Goal: Transaction & Acquisition: Purchase product/service

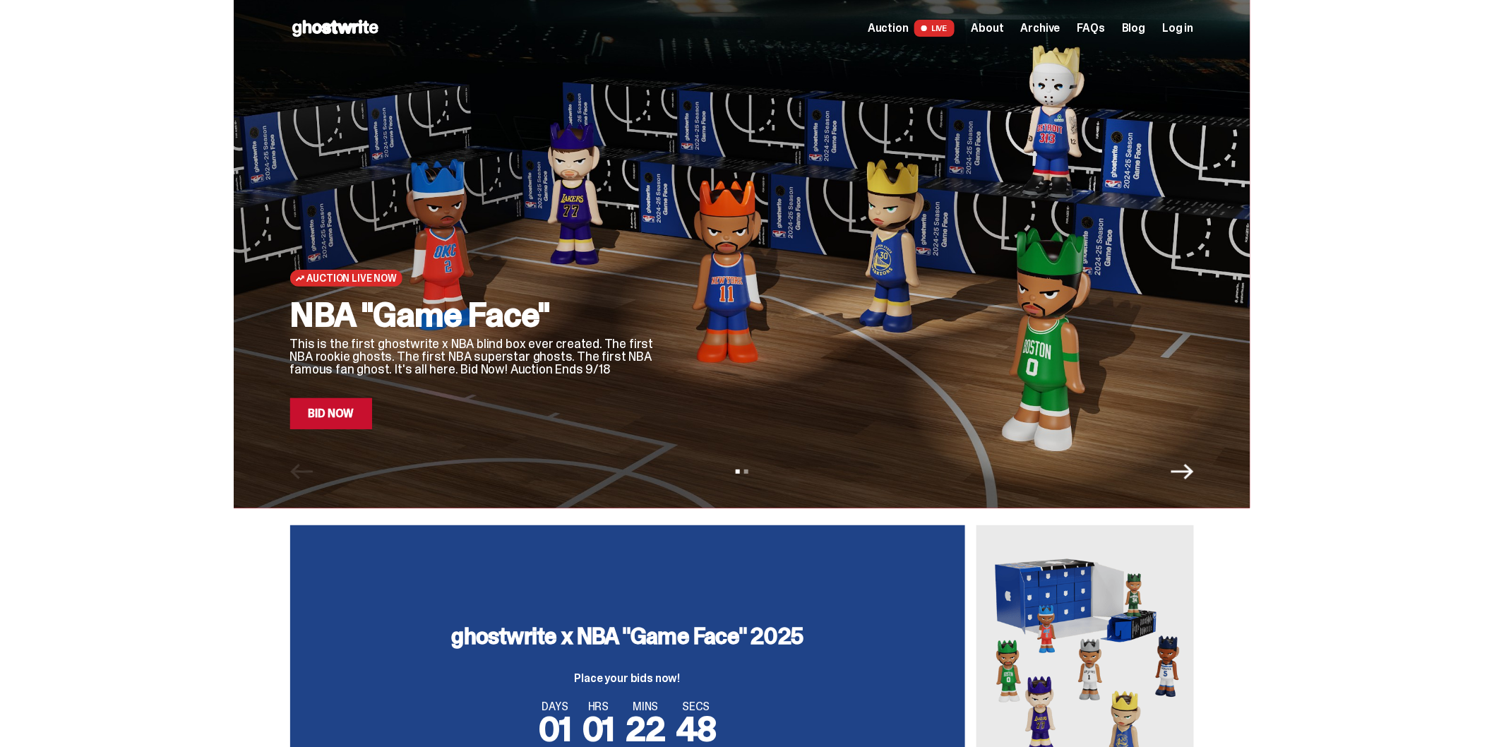
click at [439, 325] on h2 "NBA "Game Face"" at bounding box center [473, 315] width 367 height 34
click at [878, 258] on div at bounding box center [937, 236] width 514 height 385
click at [362, 256] on div "Auction Live Now NBA "Game Face" This is the first ghostwrite x NBA blind box e…" at bounding box center [473, 236] width 367 height 385
click at [448, 246] on div "Auction Live Now NBA "Game Face" This is the first ghostwrite x NBA blind box e…" at bounding box center [473, 236] width 367 height 385
click at [354, 417] on link "Bid Now" at bounding box center [331, 413] width 83 height 31
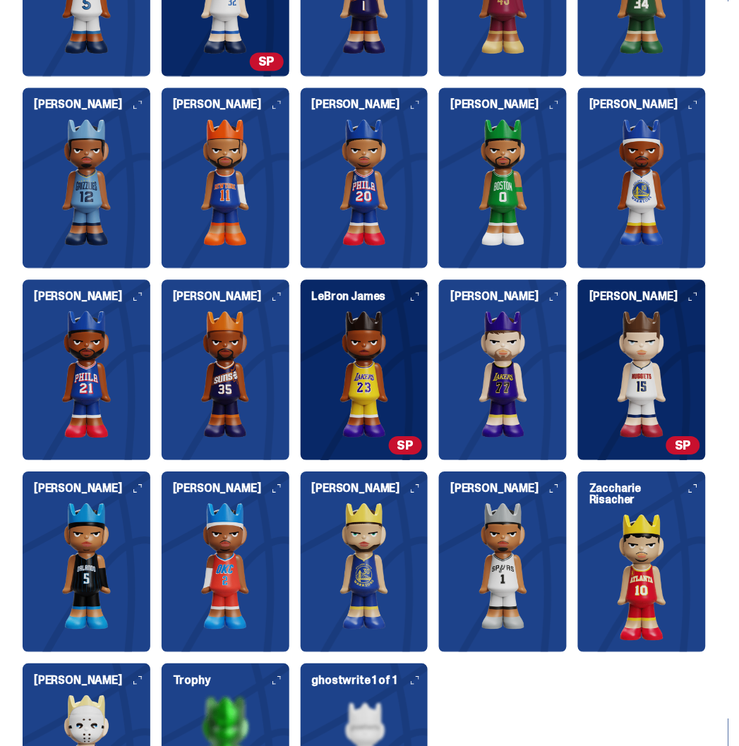
scroll to position [1804, 0]
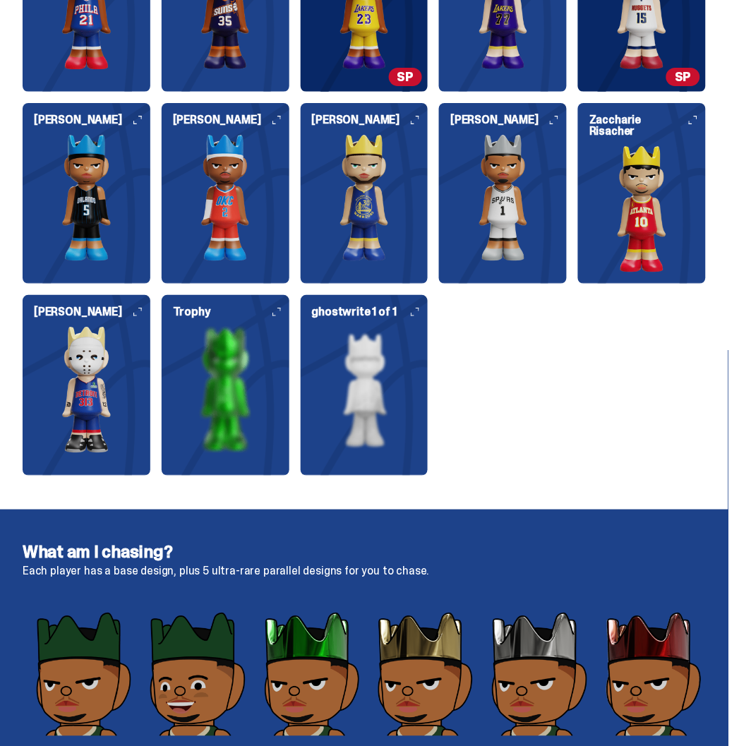
click at [611, 164] on img at bounding box center [642, 208] width 128 height 127
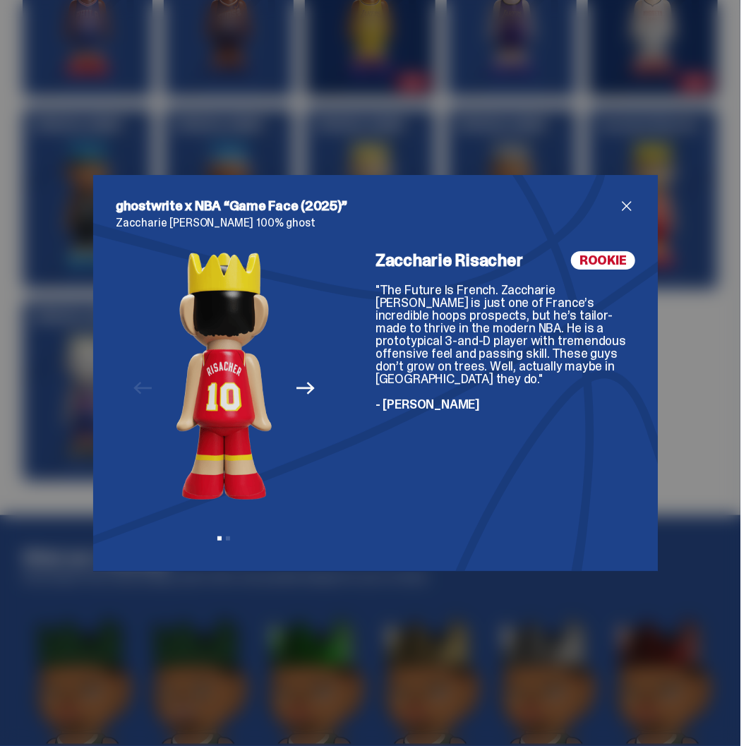
click at [625, 199] on span "close" at bounding box center [626, 206] width 17 height 17
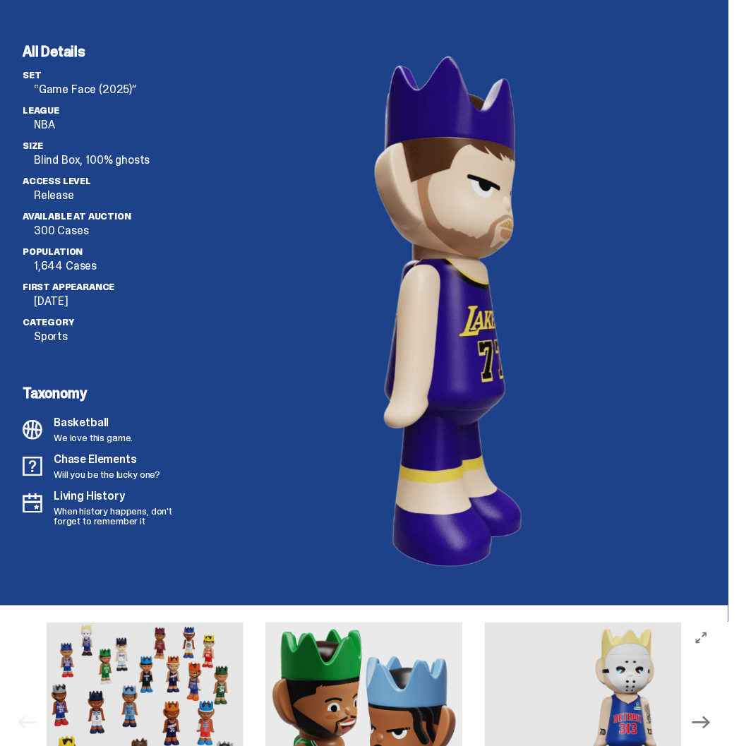
scroll to position [3686, 0]
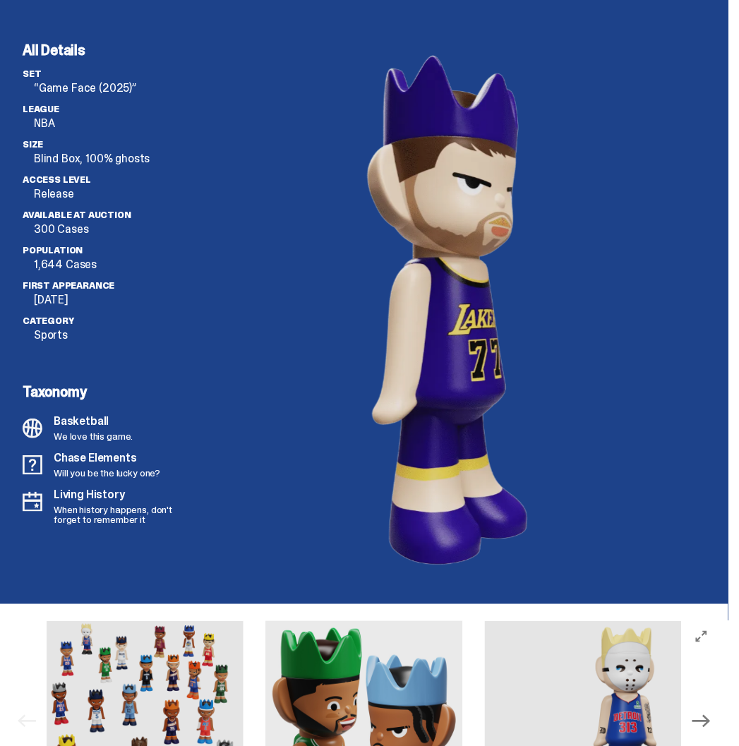
drag, startPoint x: 660, startPoint y: 229, endPoint x: 640, endPoint y: 163, distance: 69.2
click at [640, 163] on div at bounding box center [449, 306] width 513 height 527
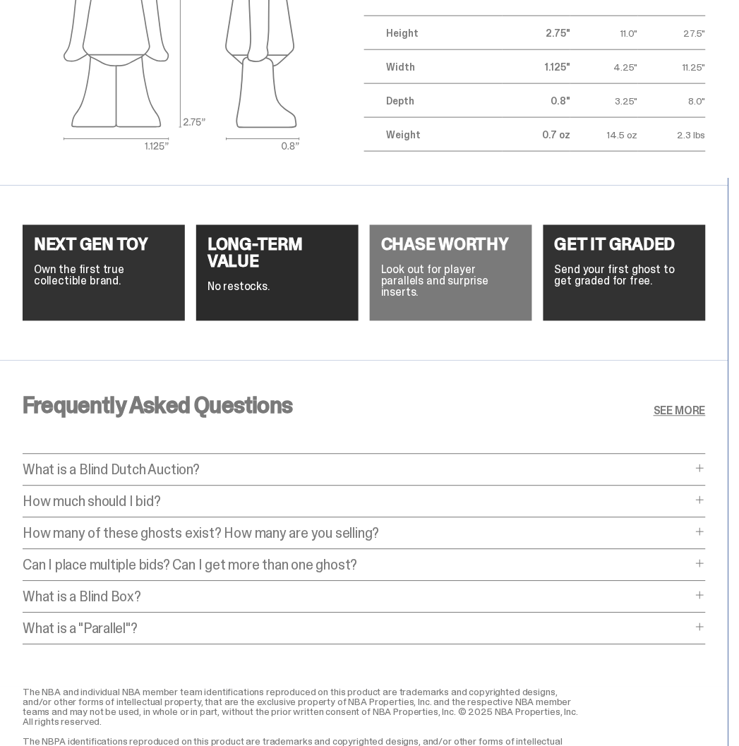
scroll to position [5020, 0]
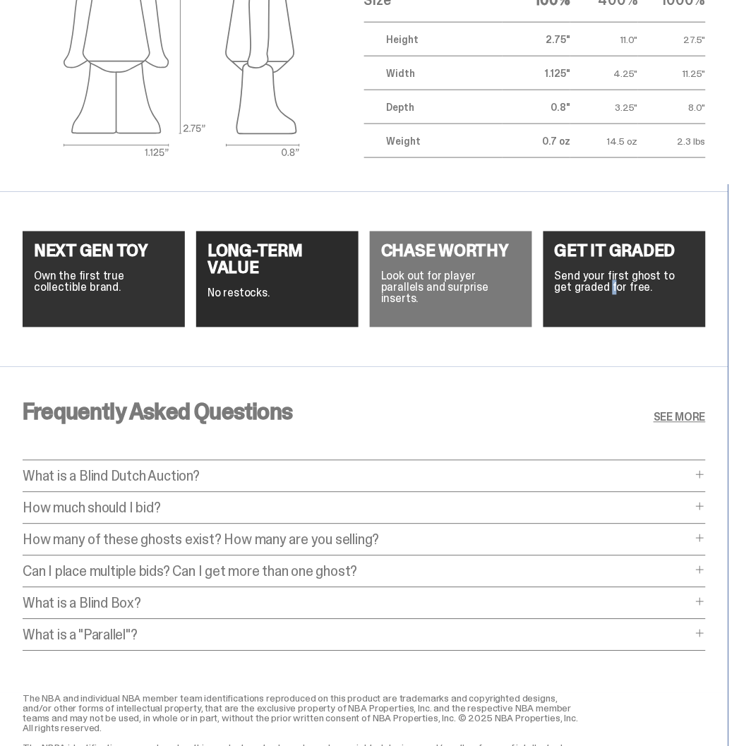
click at [601, 294] on p "Send your first ghost to get graded for free." at bounding box center [625, 282] width 140 height 23
click at [612, 260] on h4 "GET IT GRADED" at bounding box center [625, 251] width 140 height 17
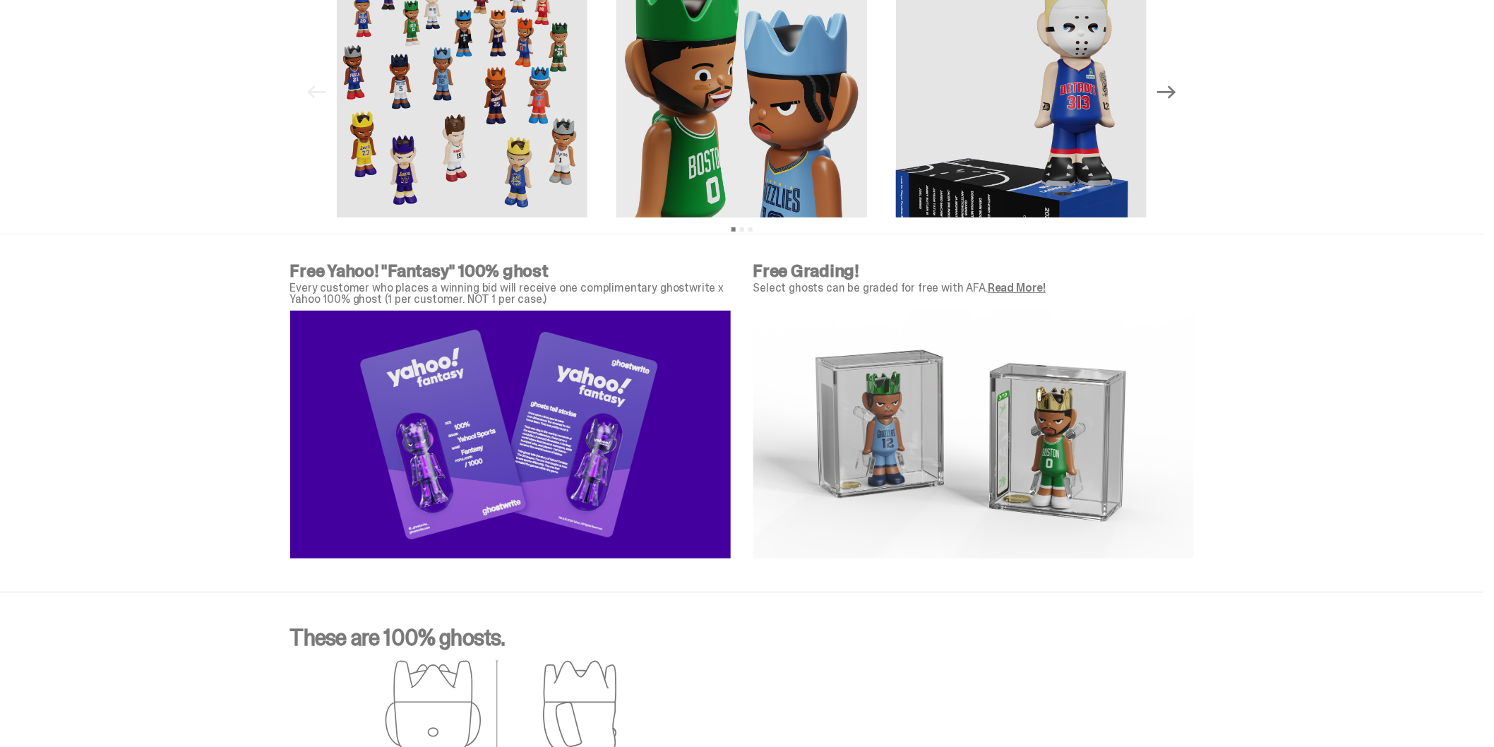
scroll to position [4460, 0]
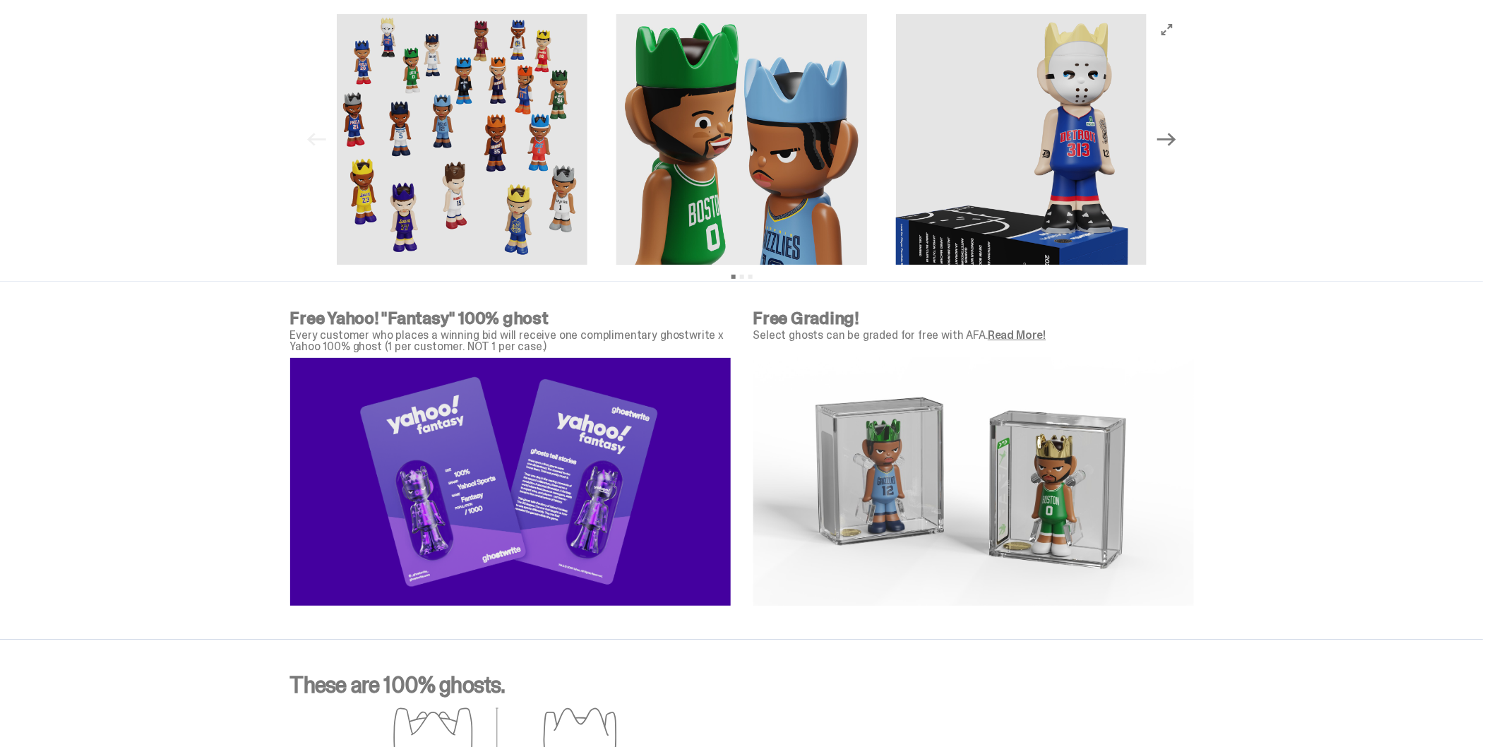
click at [1041, 460] on img at bounding box center [973, 482] width 441 height 248
click at [1002, 333] on link "Read More!" at bounding box center [1017, 335] width 58 height 15
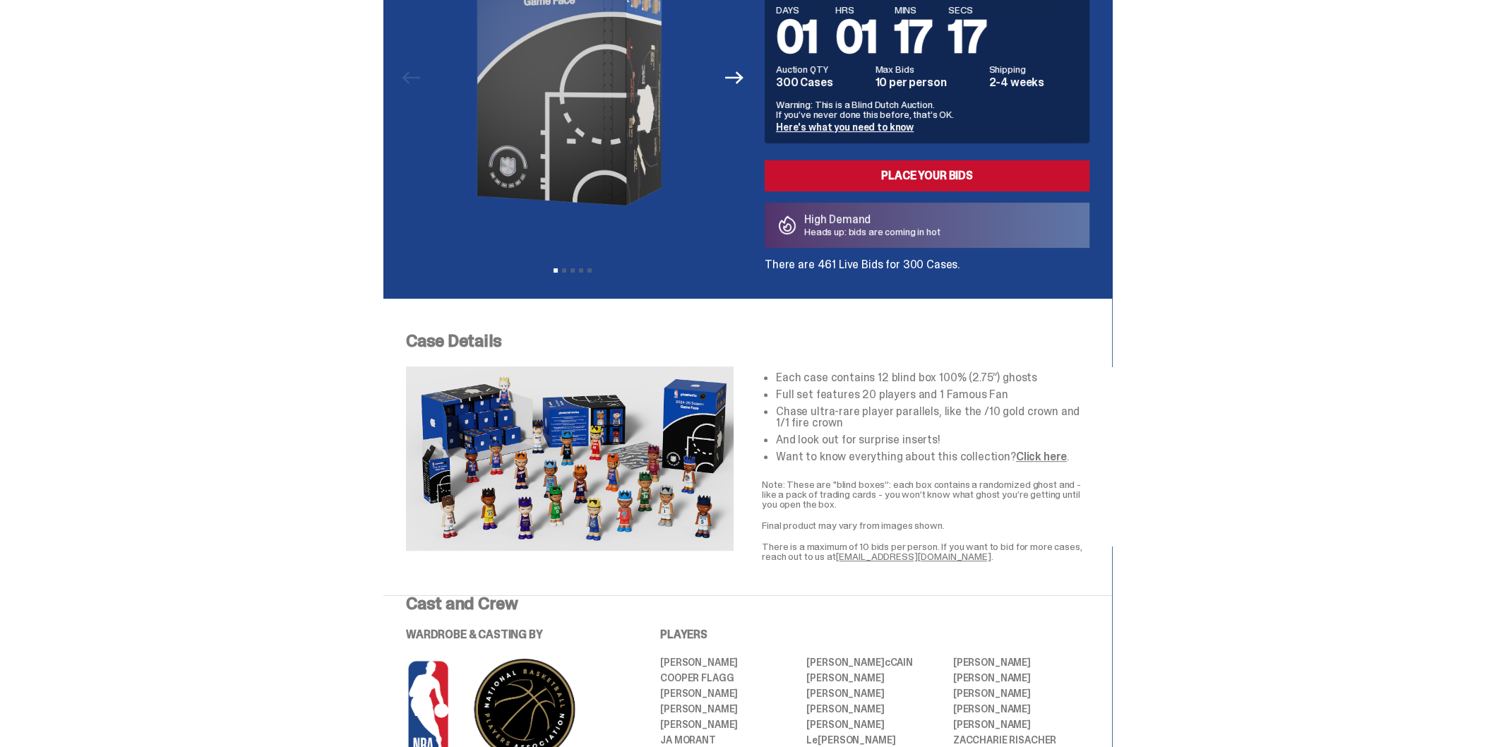
scroll to position [0, 0]
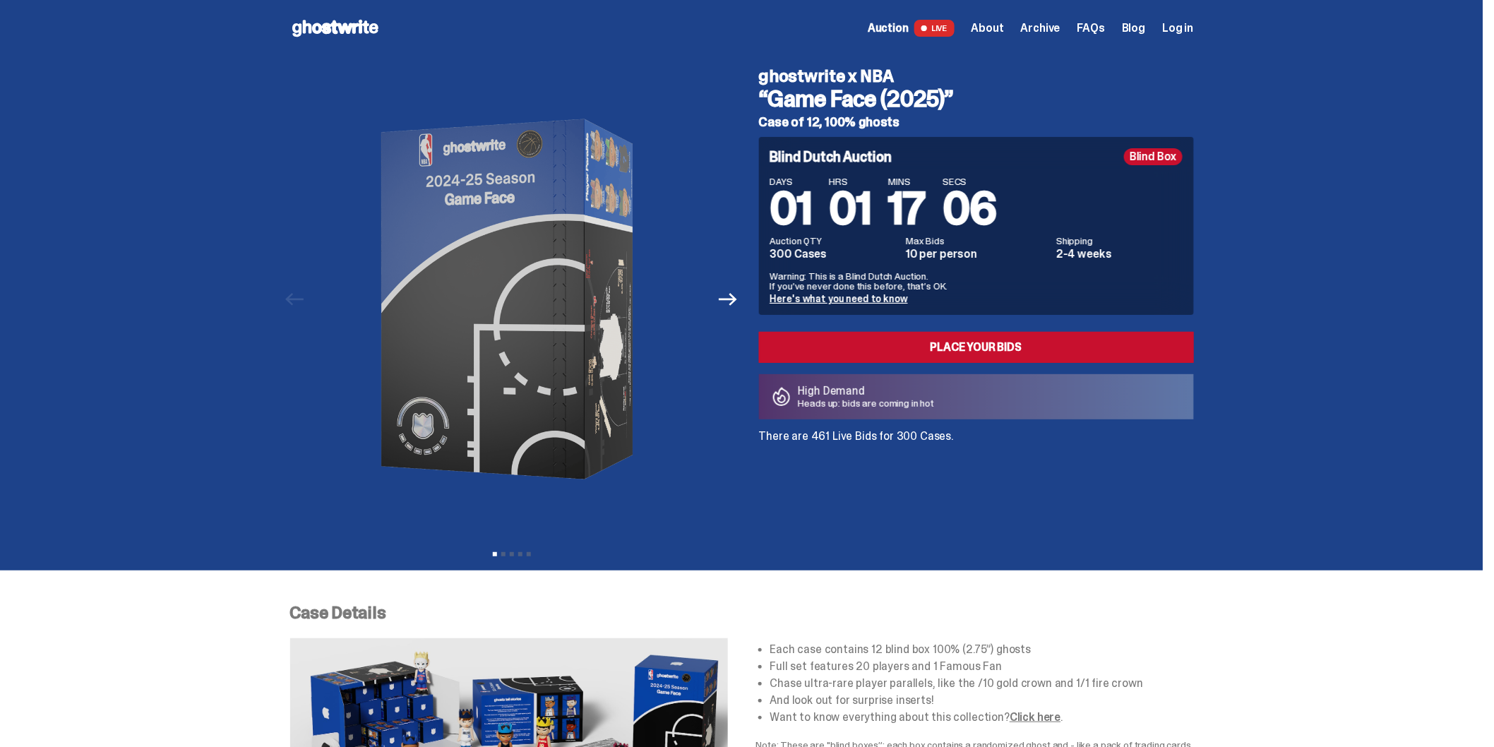
click at [1184, 23] on span "Log in" at bounding box center [1177, 28] width 31 height 11
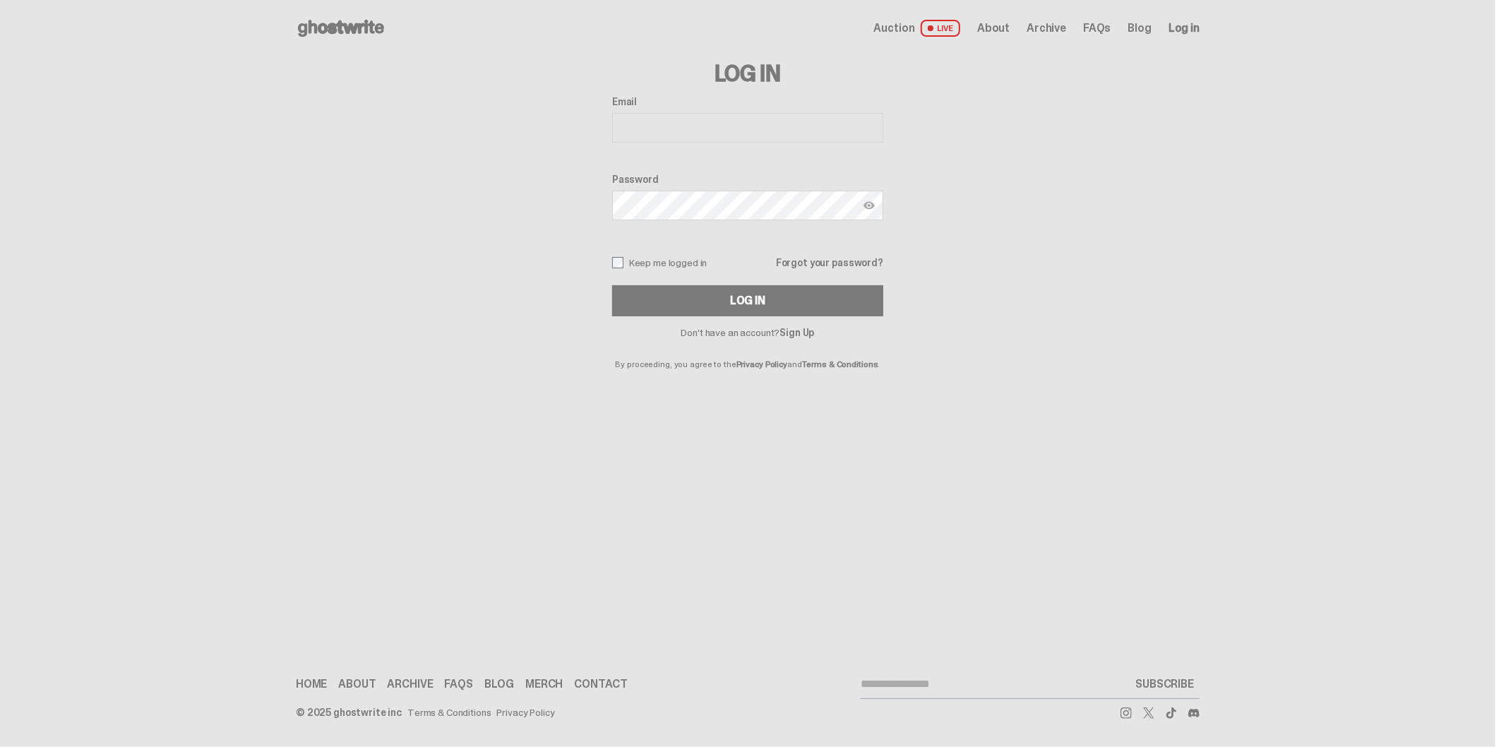
click at [685, 152] on div "Email Password Keep me logged in Forgot your password? Log In" at bounding box center [747, 206] width 271 height 220
click at [688, 132] on input "Email" at bounding box center [747, 128] width 271 height 30
type input "**********"
click at [786, 333] on link "Sign Up" at bounding box center [796, 332] width 35 height 13
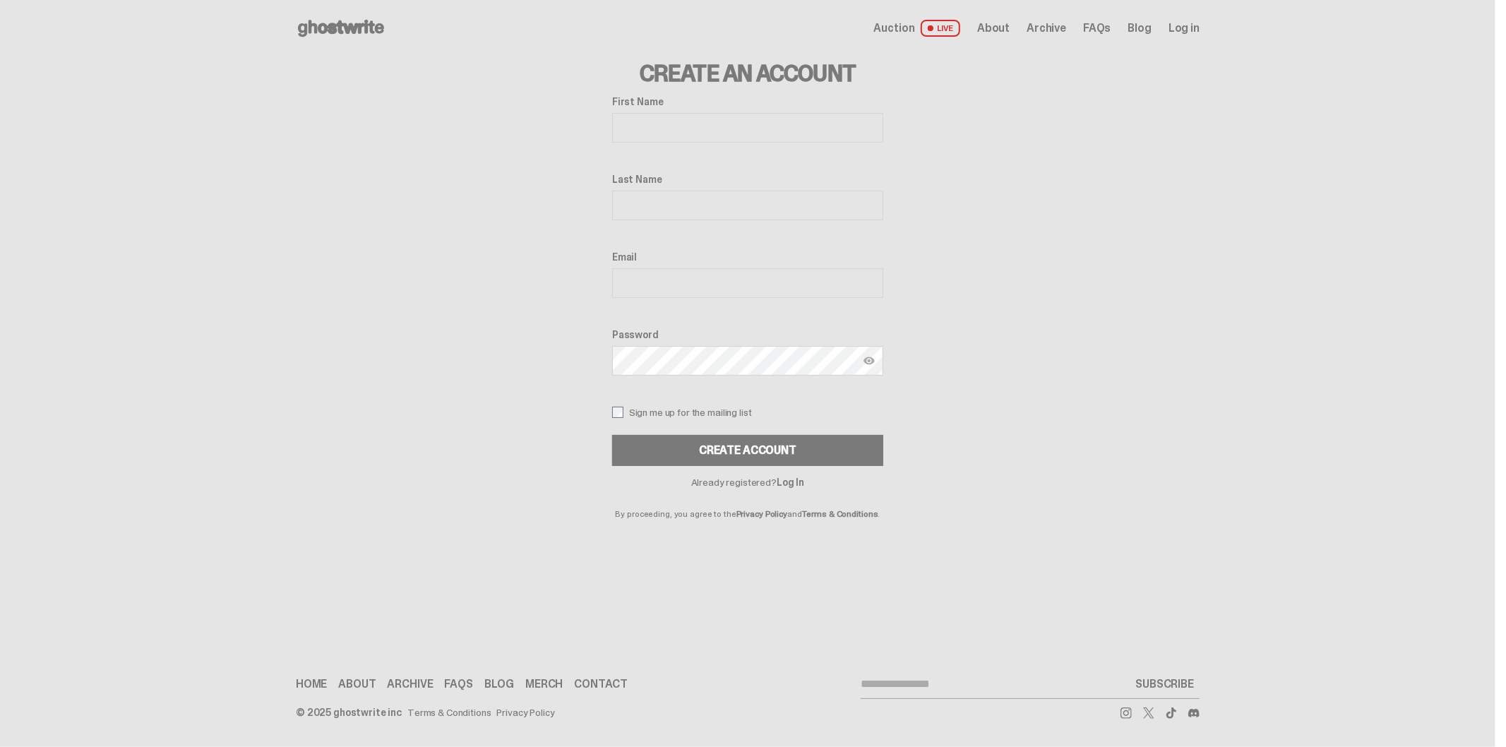
click at [688, 141] on input "First Name" at bounding box center [747, 128] width 271 height 30
type input "****"
drag, startPoint x: 625, startPoint y: 208, endPoint x: 599, endPoint y: 199, distance: 28.1
click at [612, 209] on input "********" at bounding box center [747, 206] width 271 height 30
type input "******"
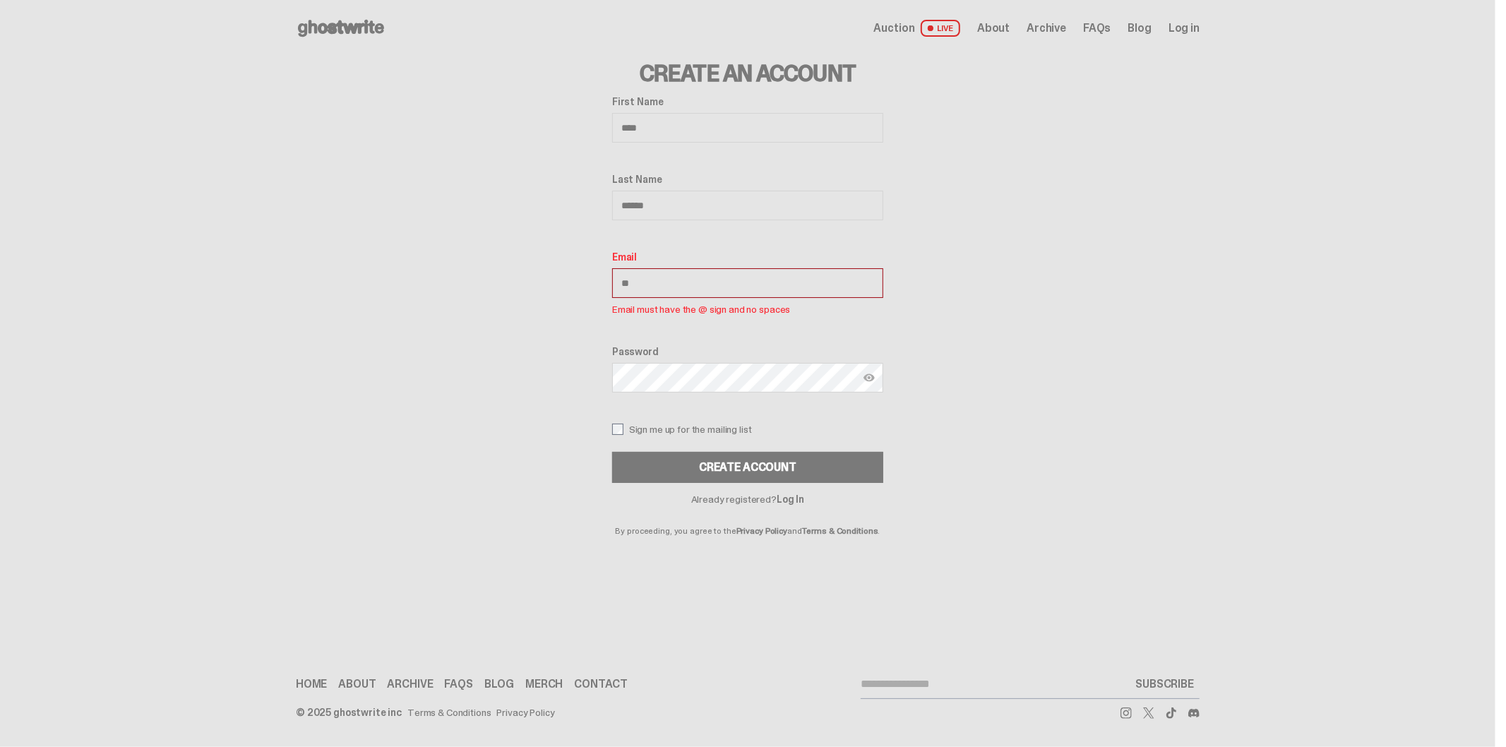
type input "**********"
click at [688, 392] on div "**********" at bounding box center [747, 289] width 271 height 387
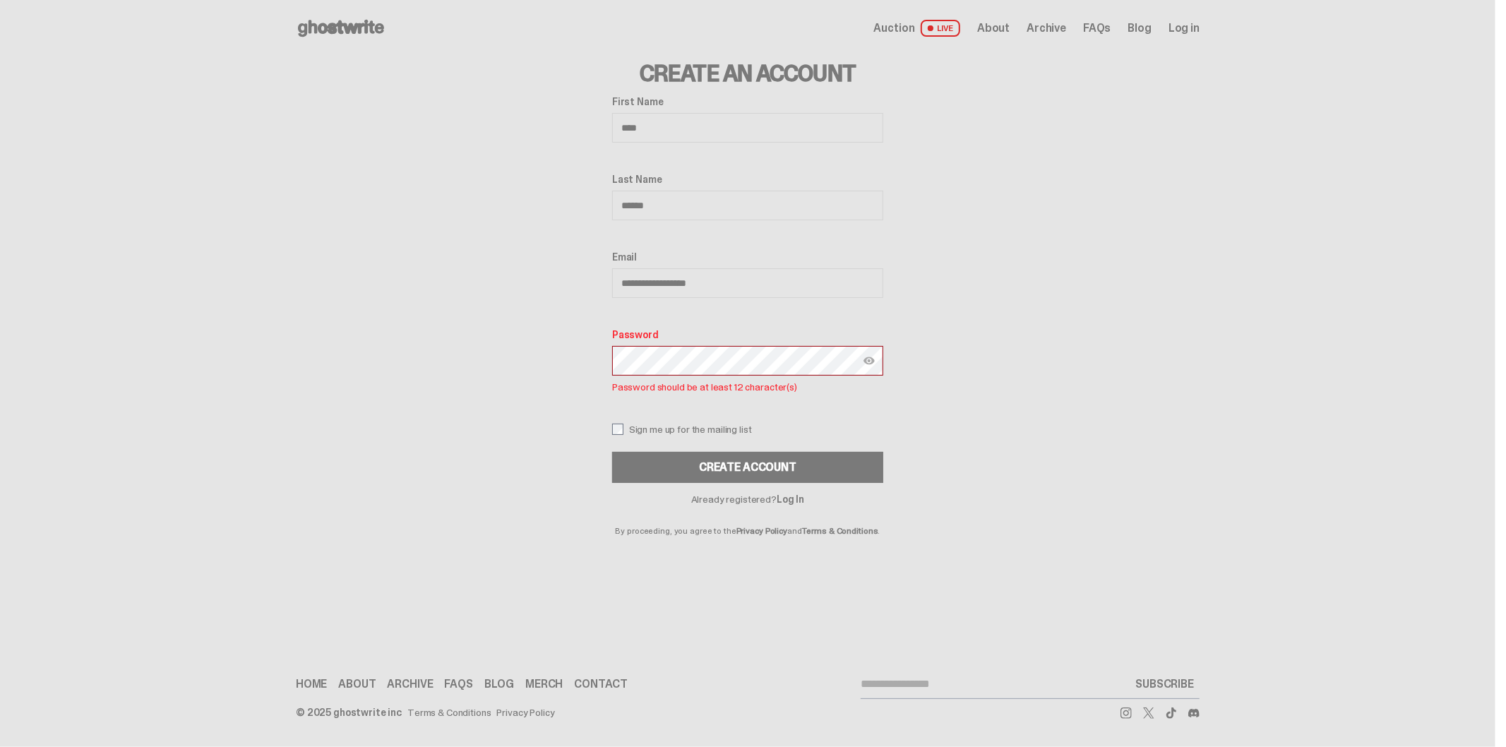
click at [496, 335] on div "**********" at bounding box center [748, 295] width 904 height 479
click at [530, 342] on div "**********" at bounding box center [748, 295] width 904 height 479
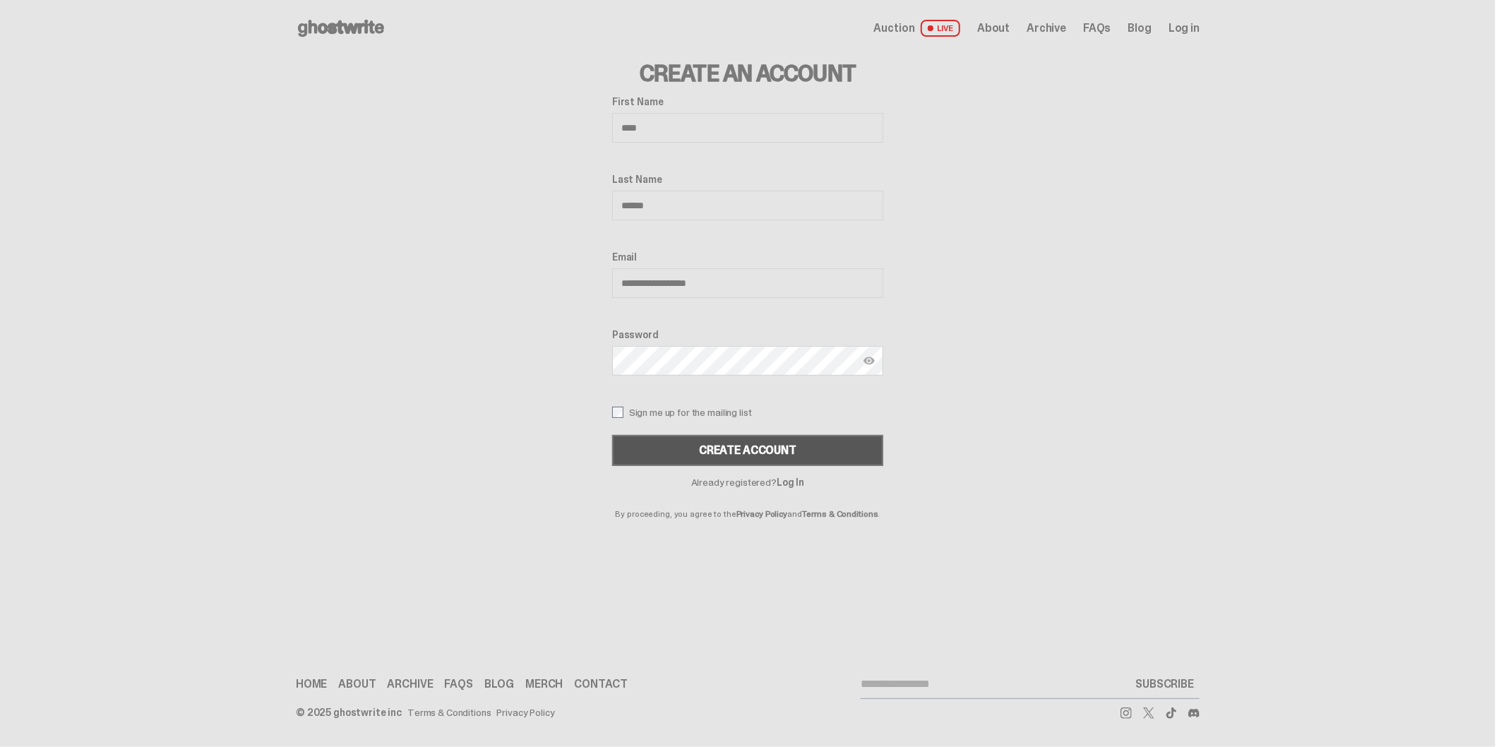
click at [657, 448] on button "Create Account" at bounding box center [747, 450] width 271 height 31
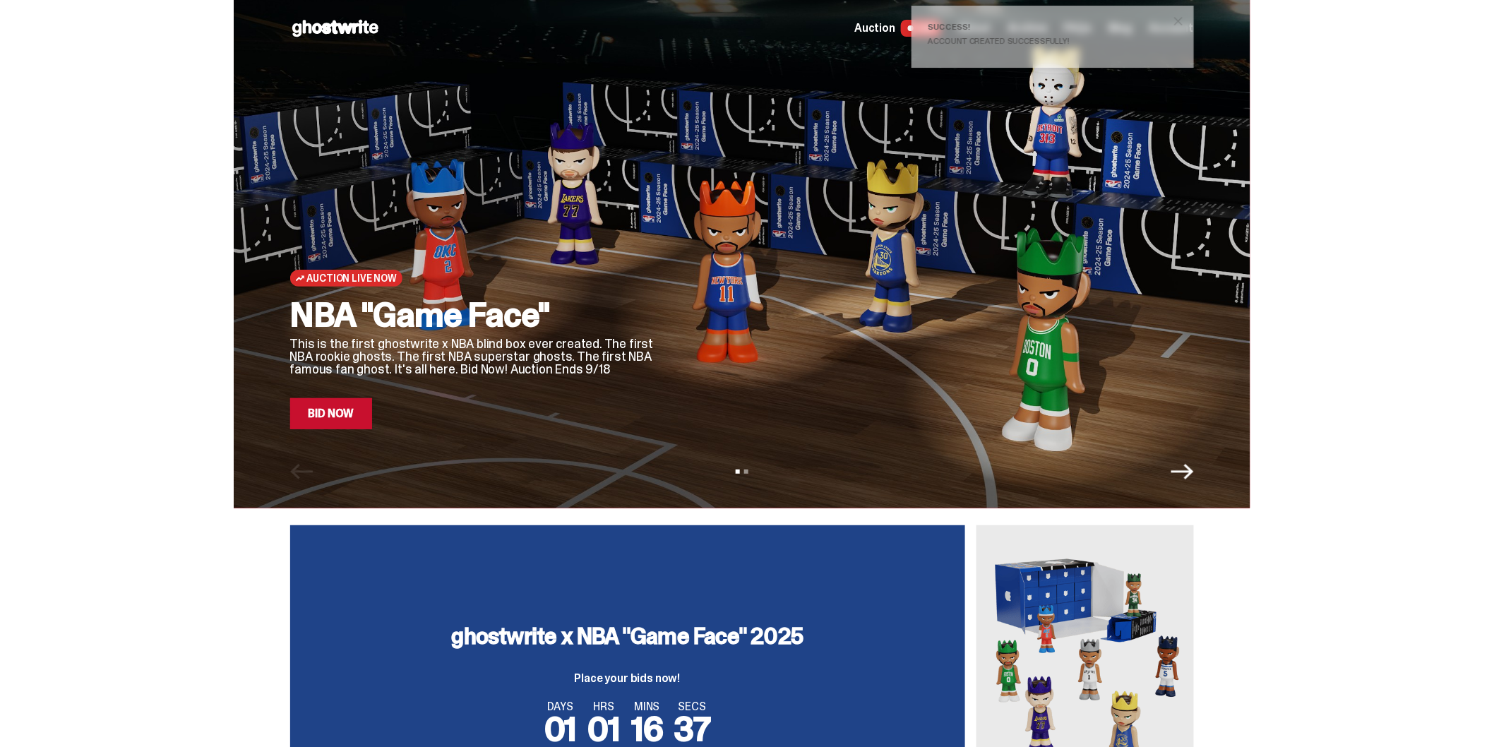
click at [342, 412] on link "Bid Now" at bounding box center [331, 413] width 83 height 31
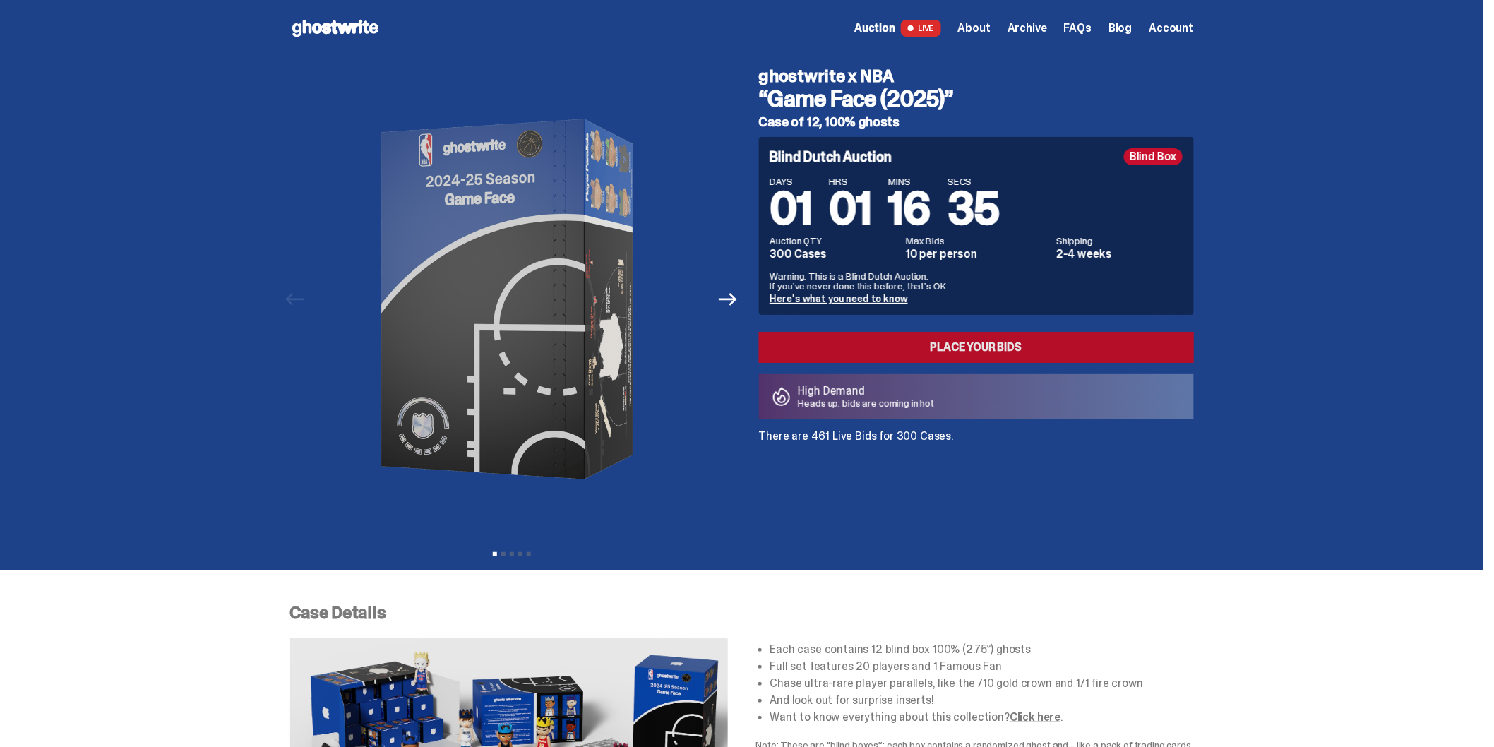
click at [827, 343] on link "Place your Bids" at bounding box center [976, 347] width 435 height 31
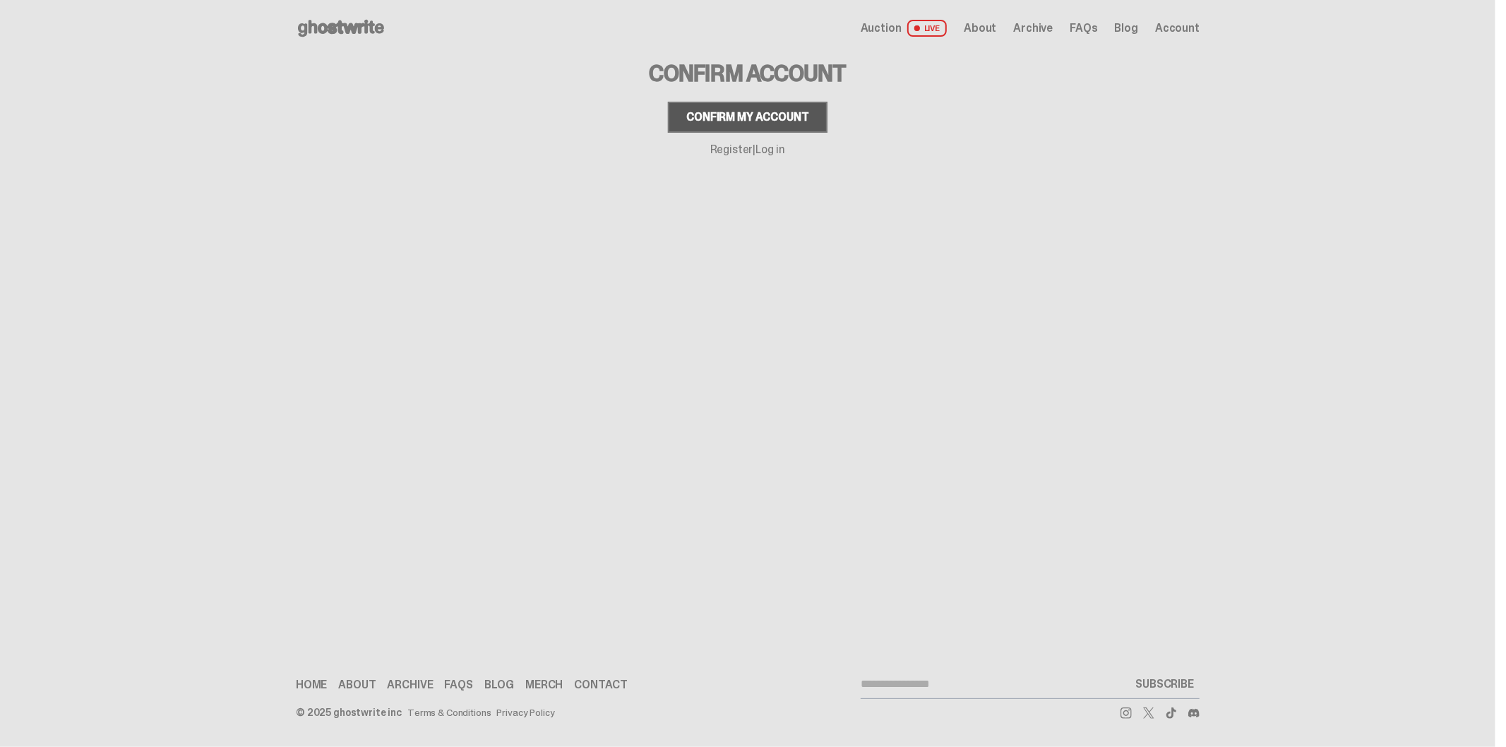
click at [717, 124] on button "Confirm my account" at bounding box center [747, 117] width 159 height 31
click at [745, 114] on div "Confirm my account" at bounding box center [747, 117] width 122 height 11
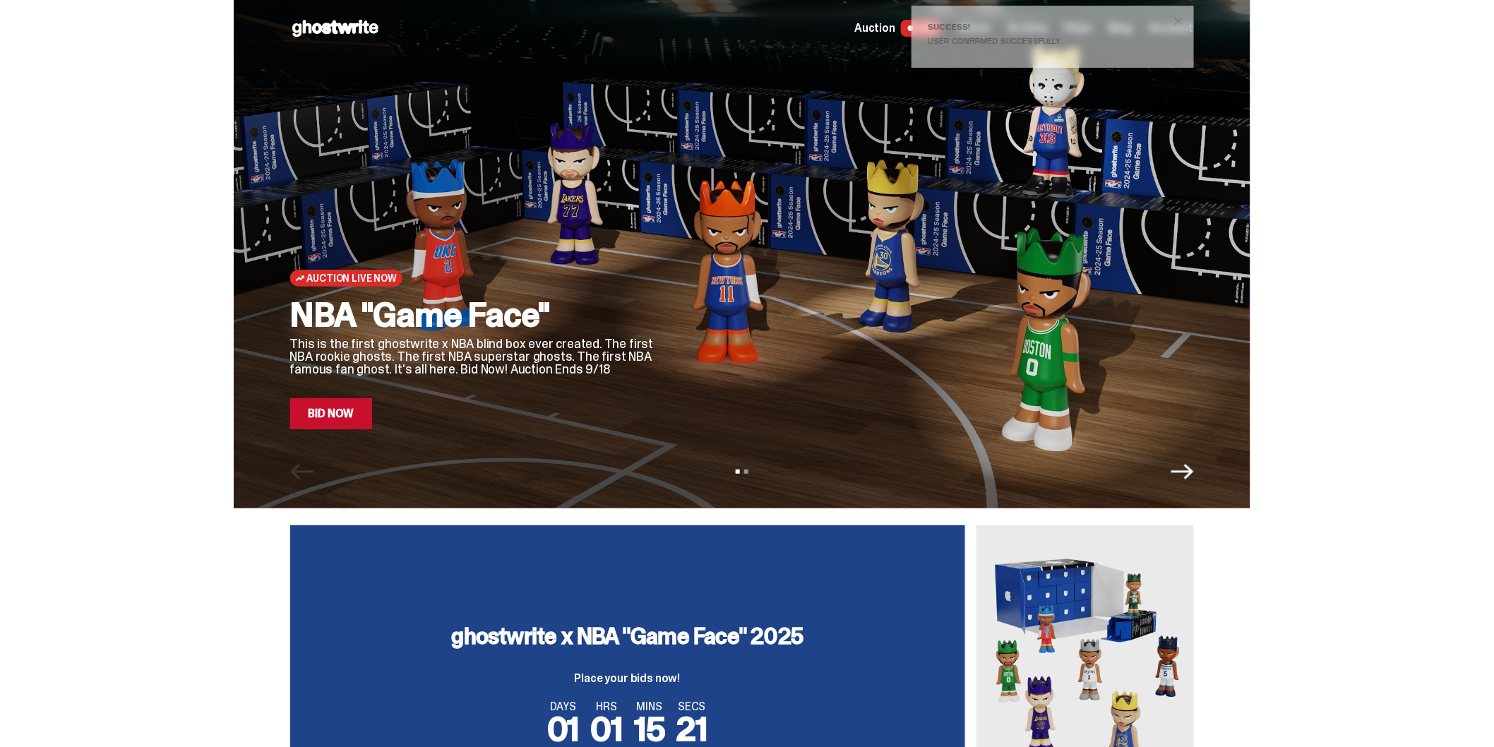
click at [337, 422] on link "Bid Now" at bounding box center [331, 413] width 83 height 31
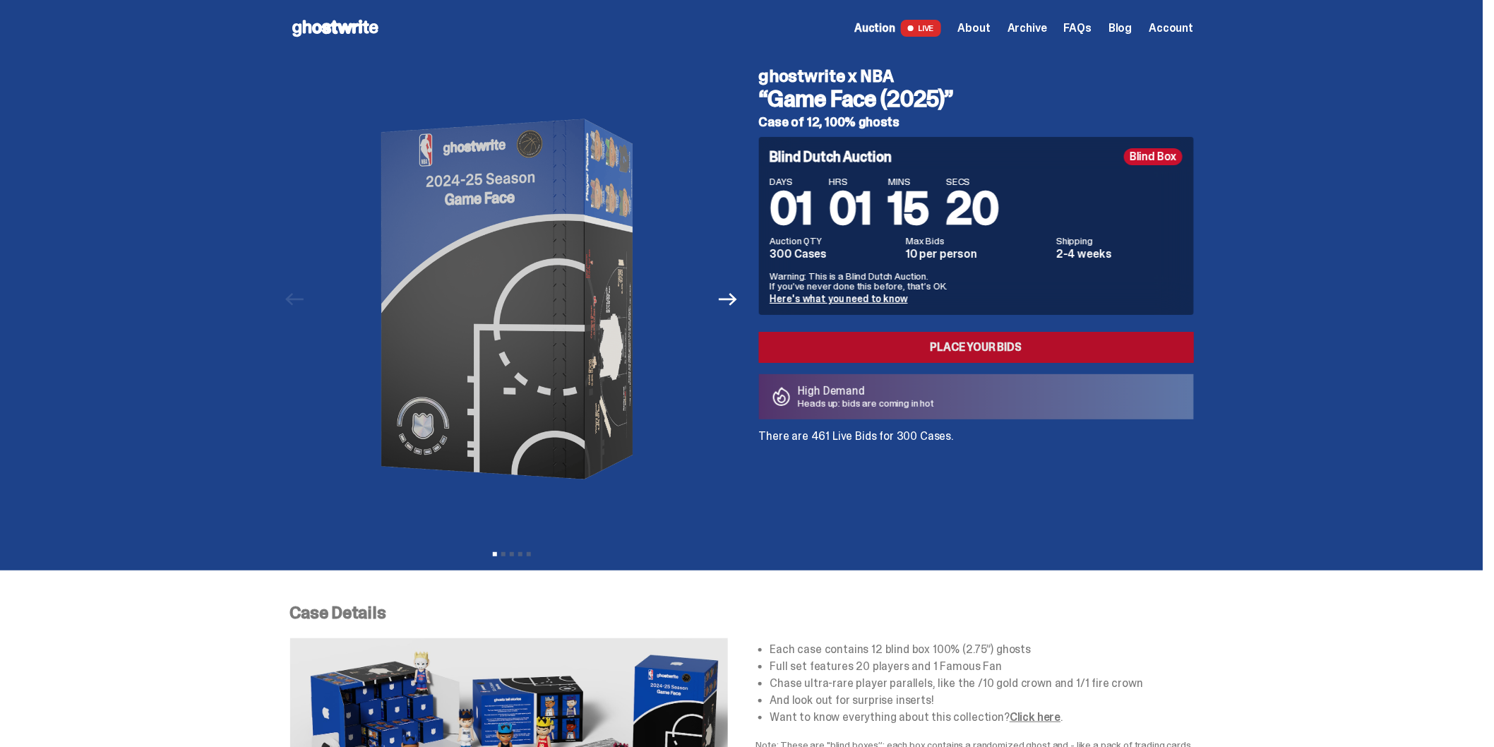
click at [899, 354] on link "Place your Bids" at bounding box center [976, 347] width 435 height 31
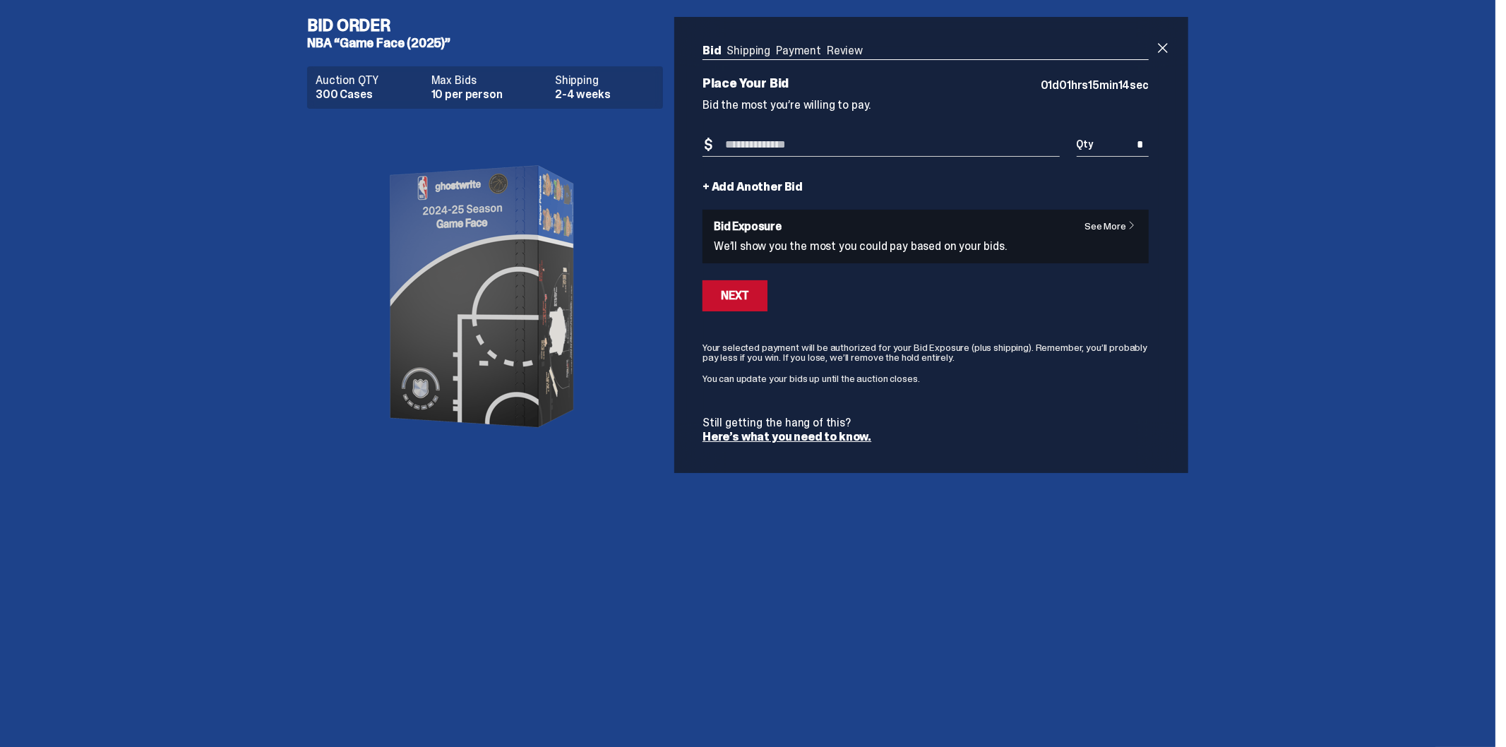
click at [1086, 227] on link "See More" at bounding box center [1113, 226] width 59 height 10
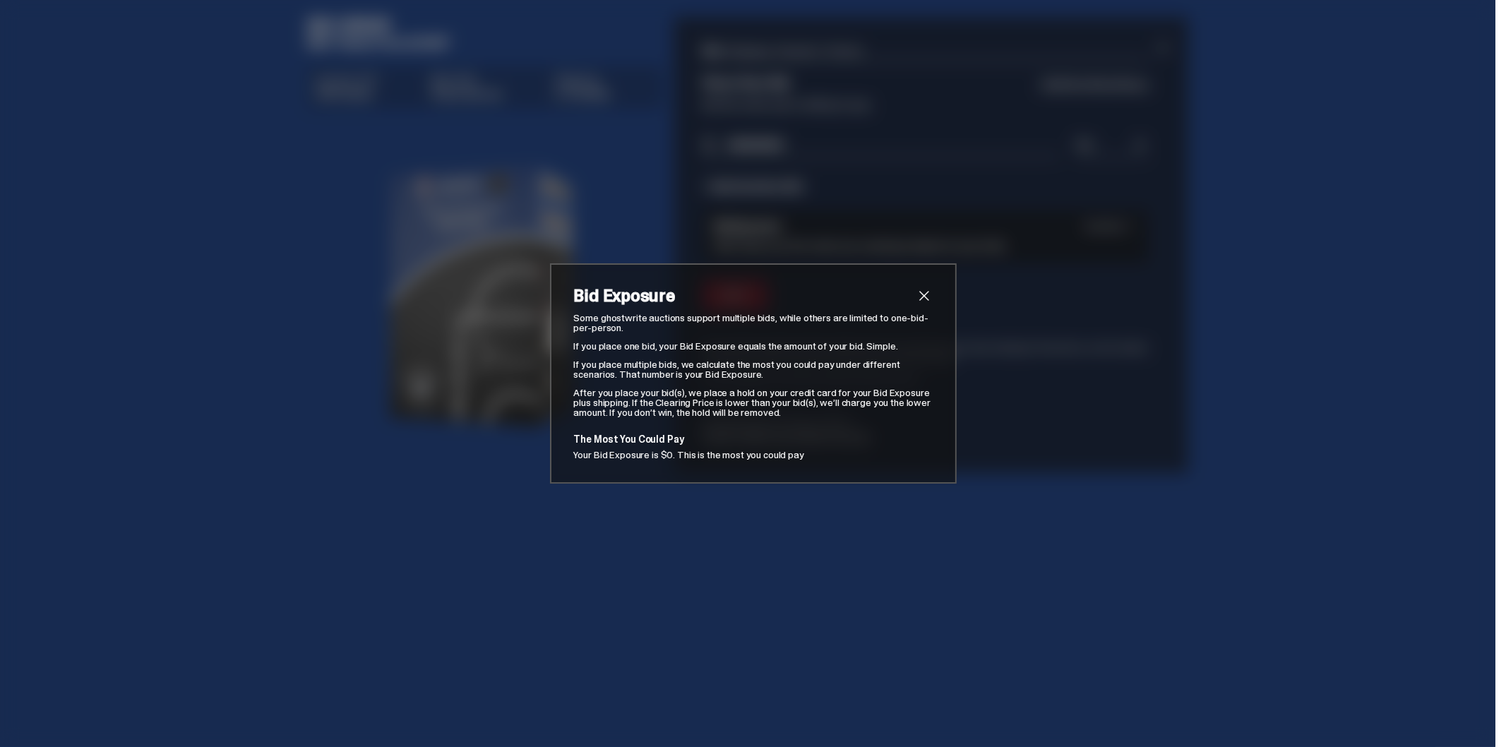
click at [921, 291] on span "close" at bounding box center [924, 295] width 17 height 17
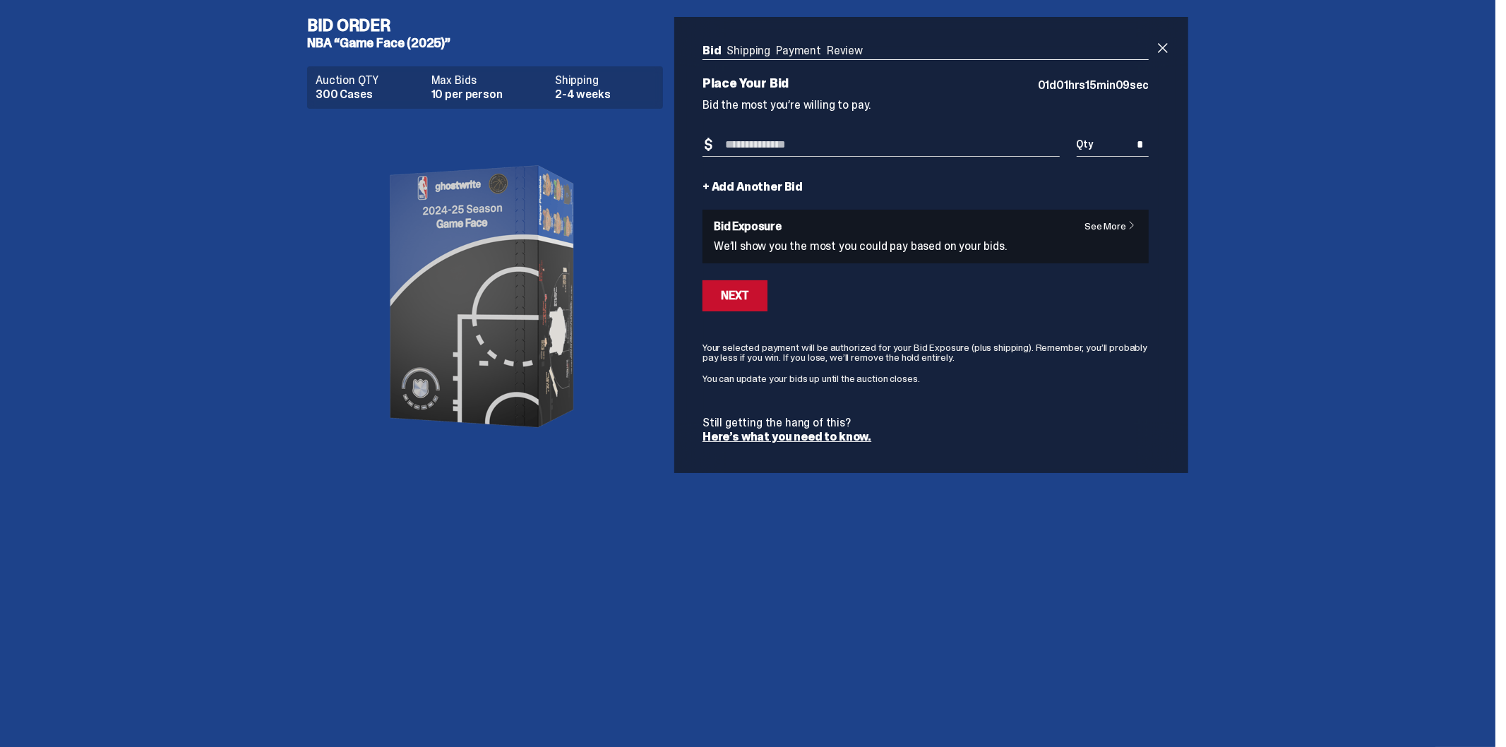
click at [807, 145] on input "Bid Amount" at bounding box center [880, 144] width 357 height 23
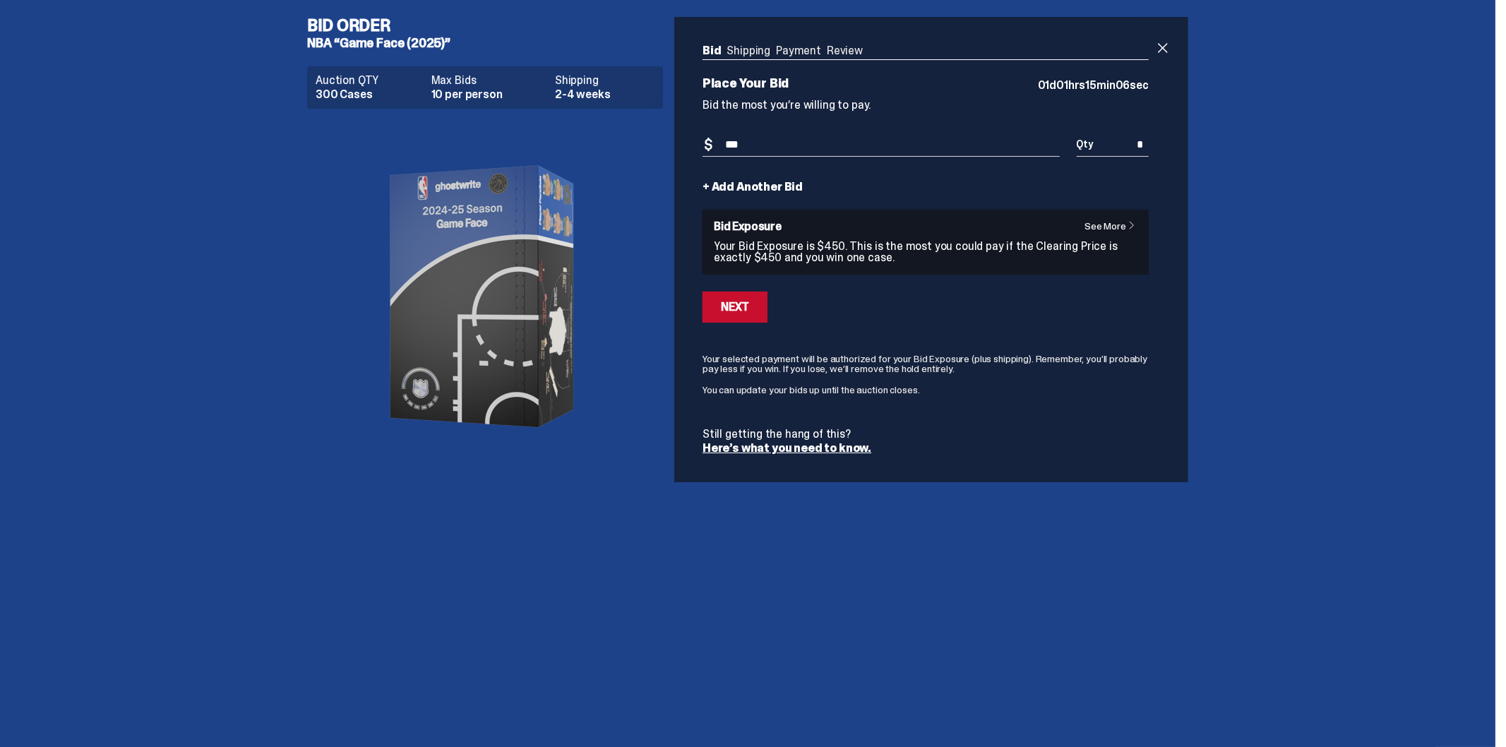
type input "***"
click at [1093, 553] on div "Bid Order NBA “Game Face (2025)” Auction QTY 300 Cases Max Bids 10 per person S…" at bounding box center [747, 373] width 1495 height 747
click at [1118, 227] on link "See More" at bounding box center [1113, 226] width 59 height 10
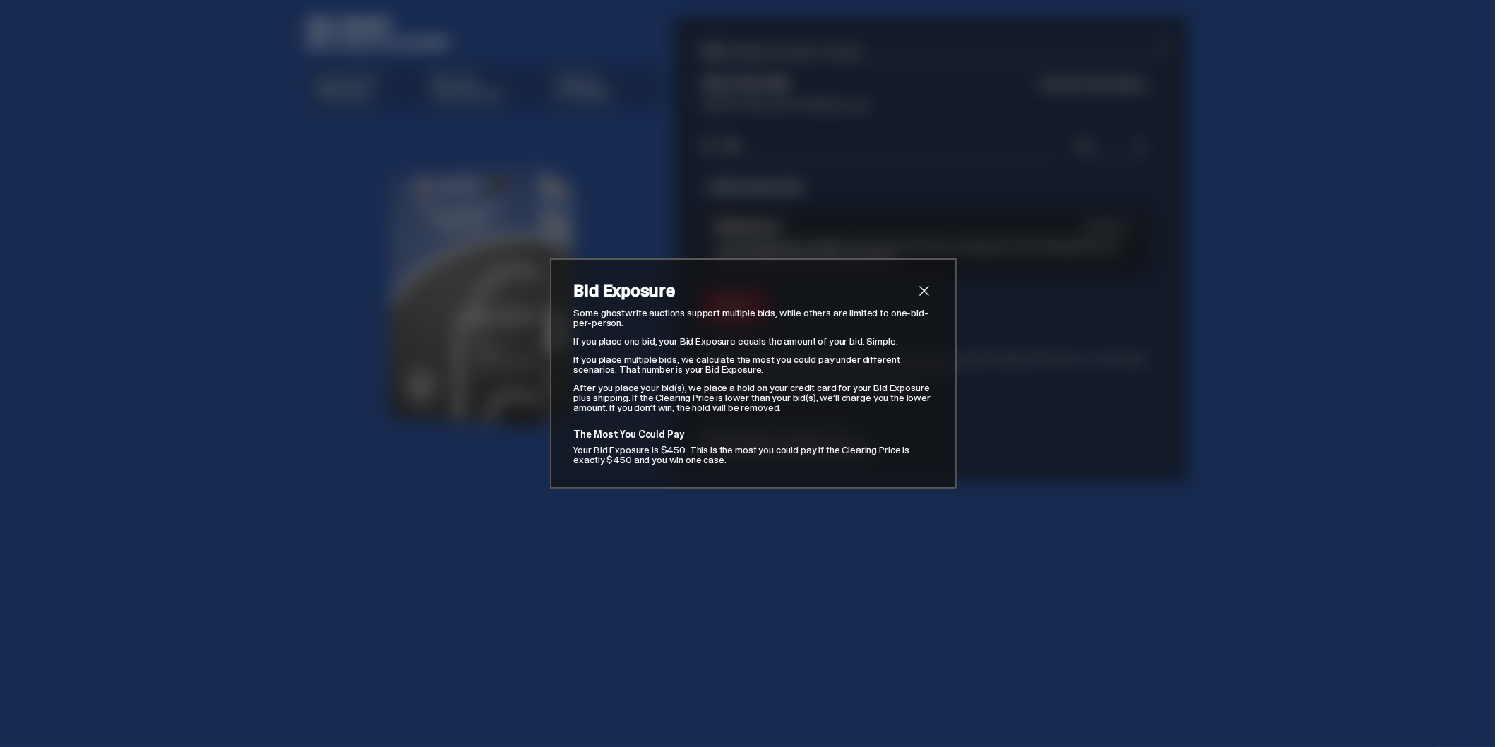
click at [926, 287] on span "close" at bounding box center [924, 290] width 17 height 17
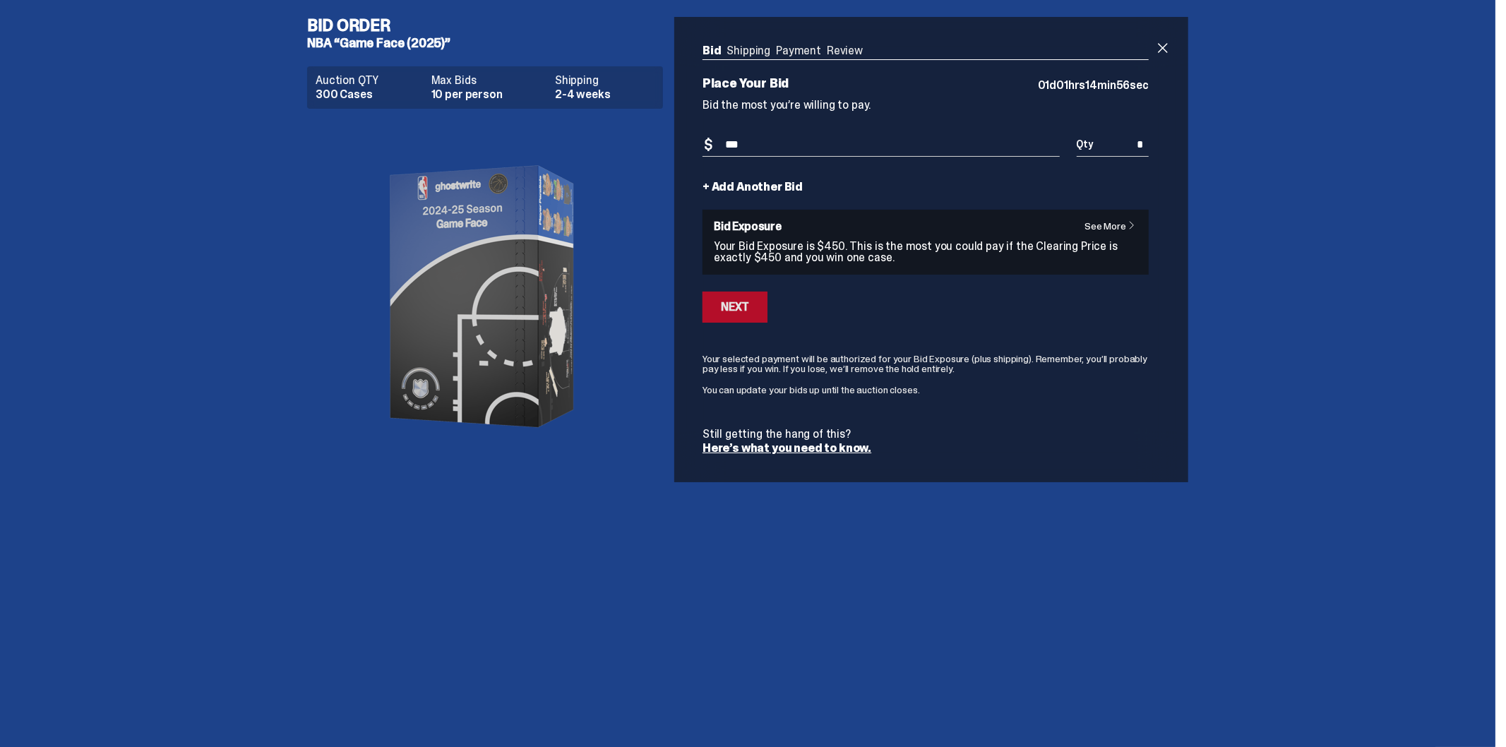
click at [736, 306] on div "Next" at bounding box center [735, 306] width 28 height 11
